Goal: Task Accomplishment & Management: Use online tool/utility

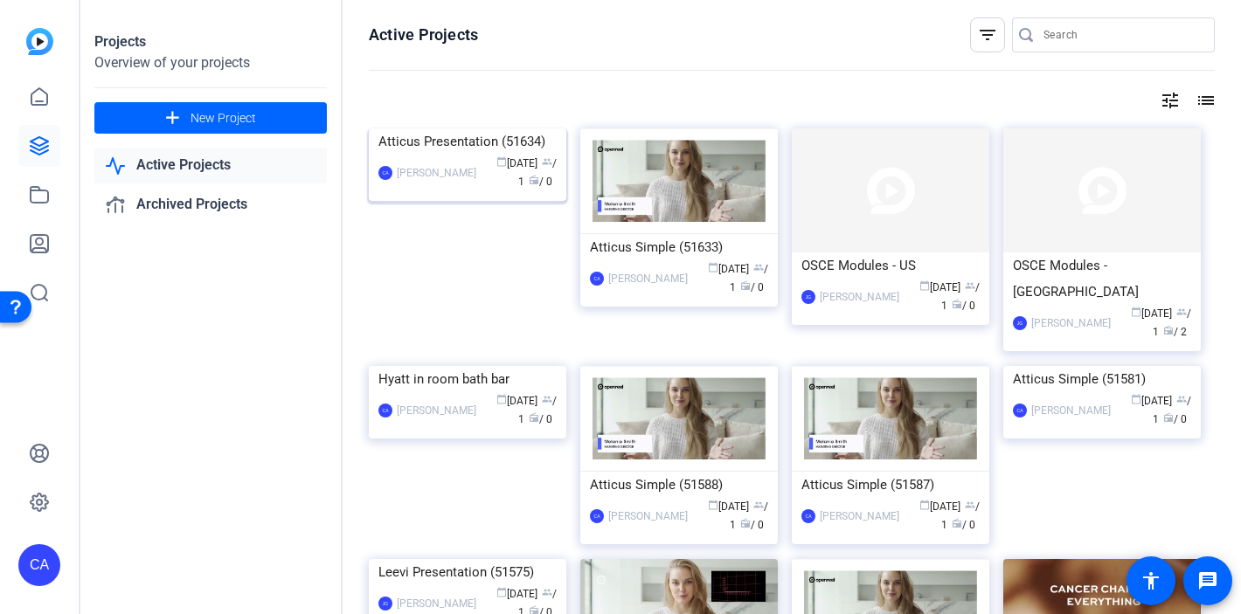
click at [443, 128] on img at bounding box center [468, 128] width 198 height 0
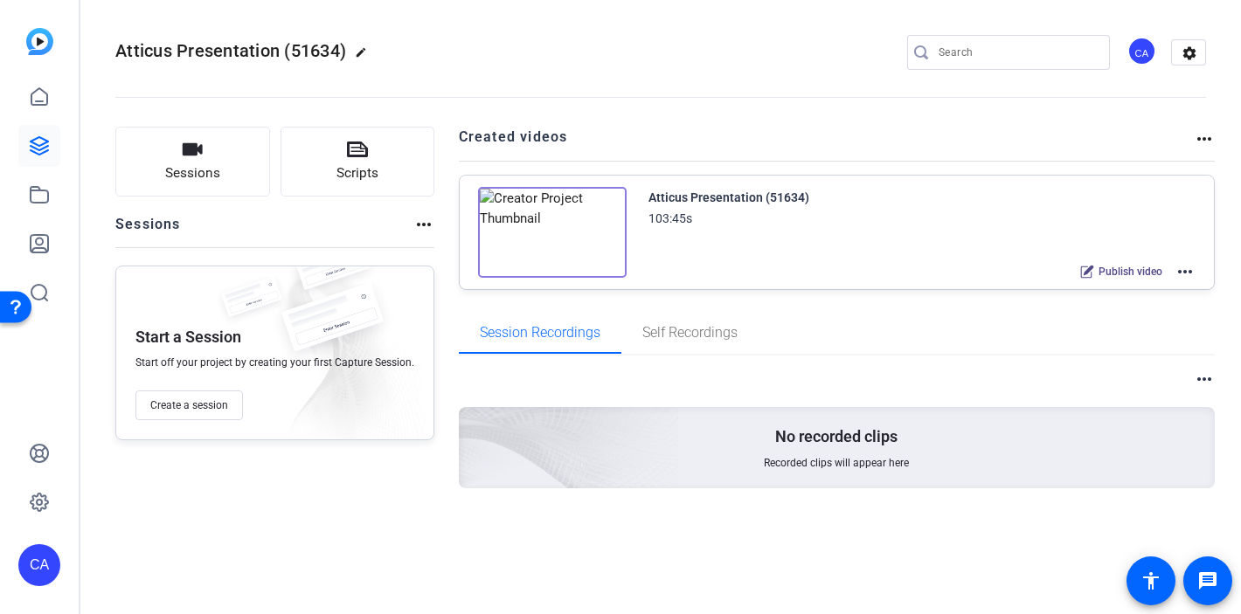
click at [365, 52] on mat-icon "edit" at bounding box center [365, 56] width 21 height 21
click at [239, 51] on input "Atticus Presentation (51634)" at bounding box center [186, 52] width 114 height 21
type input "Hyatt in room bath bar [DATE]"
click at [265, 48] on span "check_circle" at bounding box center [272, 52] width 21 height 21
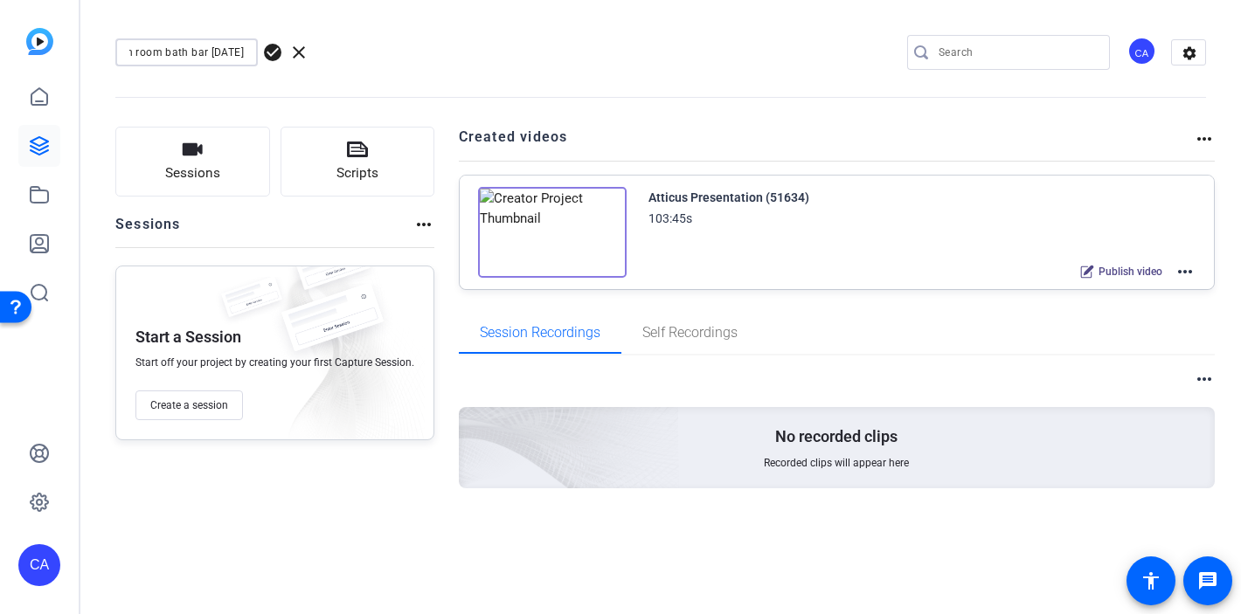
scroll to position [0, 0]
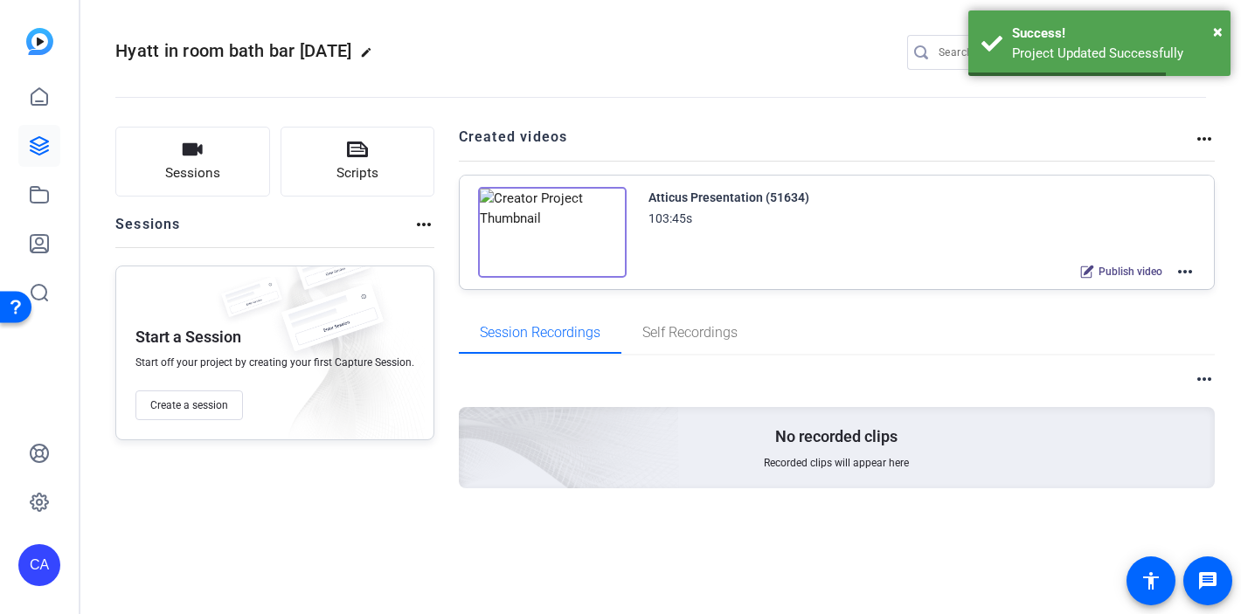
click at [1202, 263] on div "Atticus Presentation (51634) 103:45s Publish video more_horiz" at bounding box center [837, 233] width 755 height 114
click at [1193, 267] on mat-icon "more_horiz" at bounding box center [1185, 271] width 21 height 21
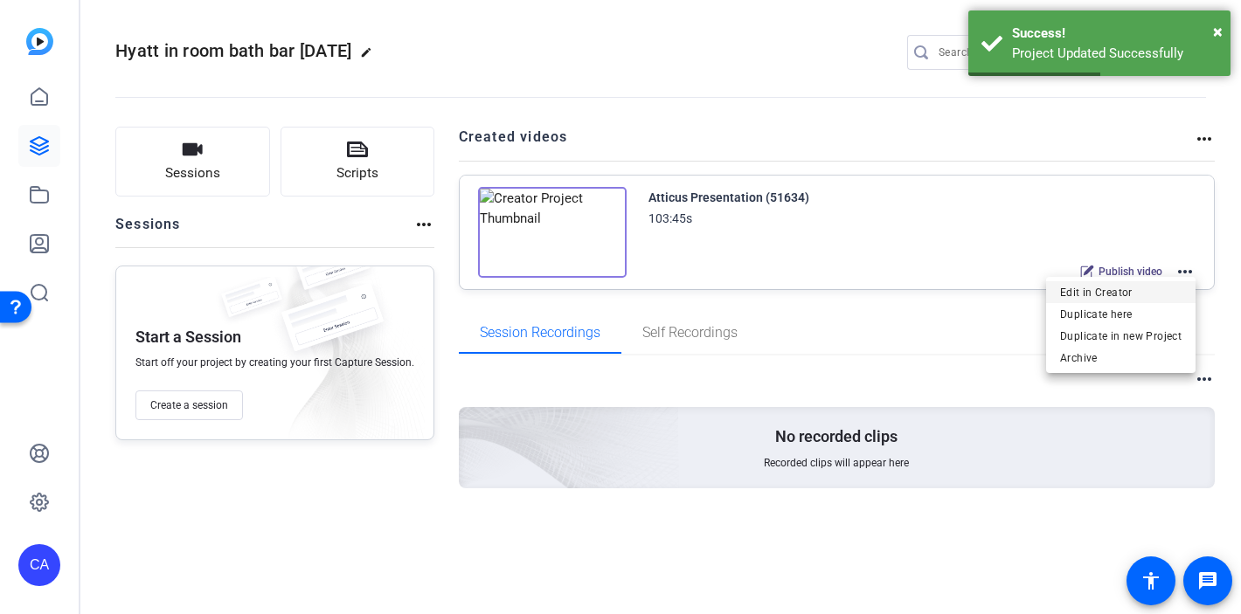
click at [1111, 287] on span "Edit in Creator" at bounding box center [1120, 292] width 121 height 21
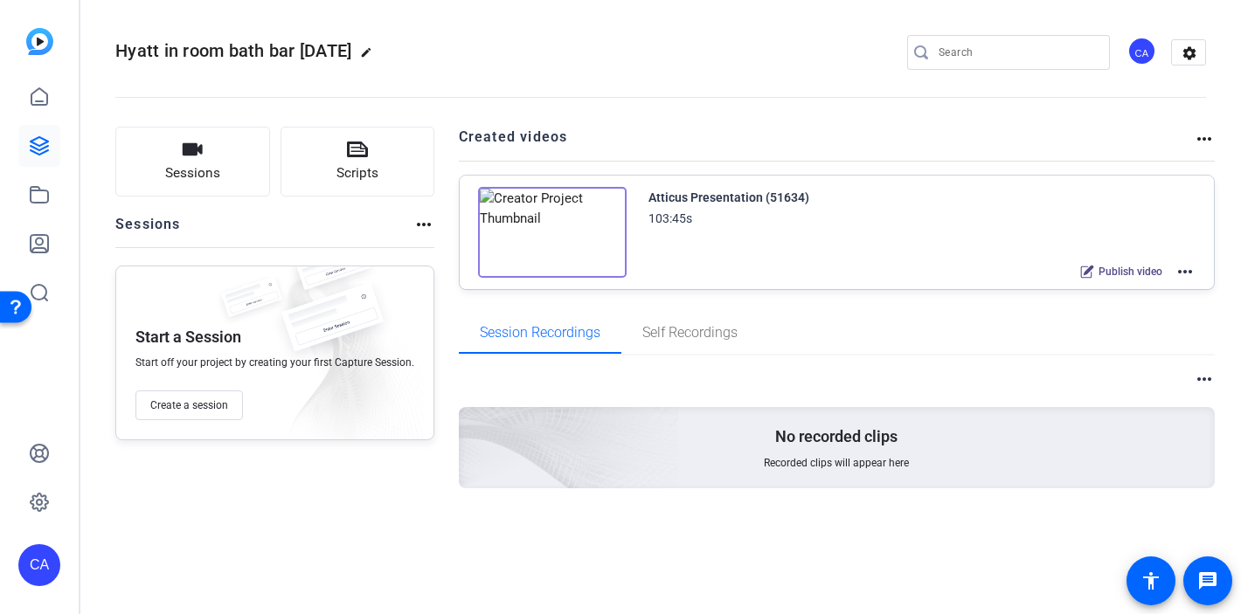
click at [1179, 277] on mat-icon "more_horiz" at bounding box center [1185, 271] width 21 height 21
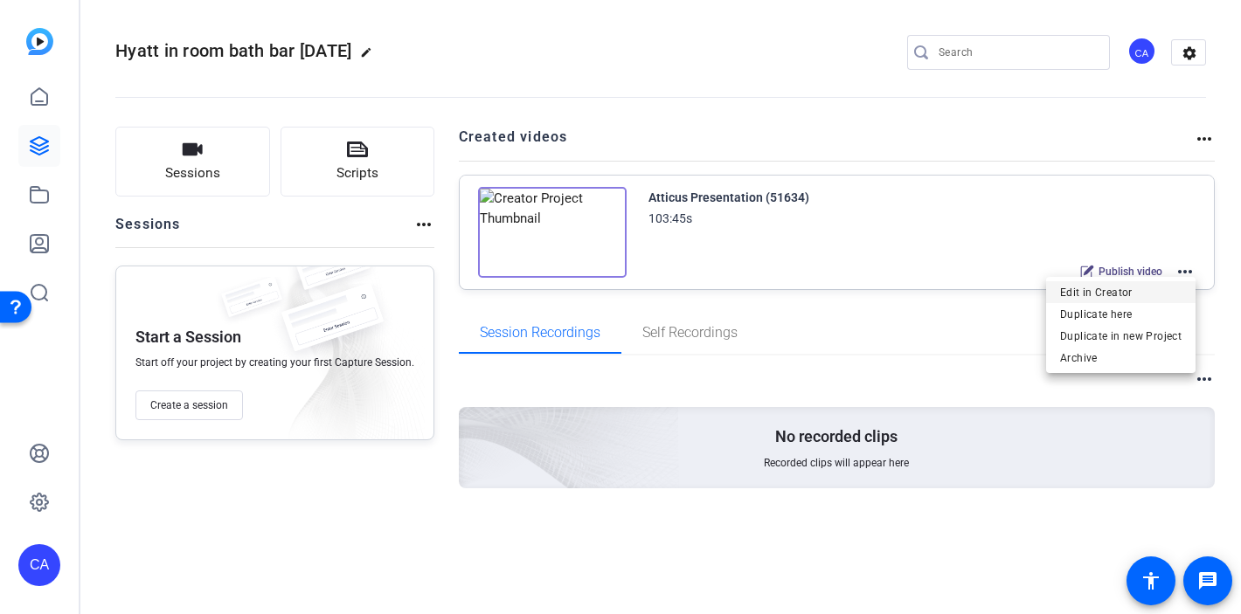
click at [1105, 297] on span "Edit in Creator" at bounding box center [1120, 292] width 121 height 21
